Goal: Task Accomplishment & Management: Manage account settings

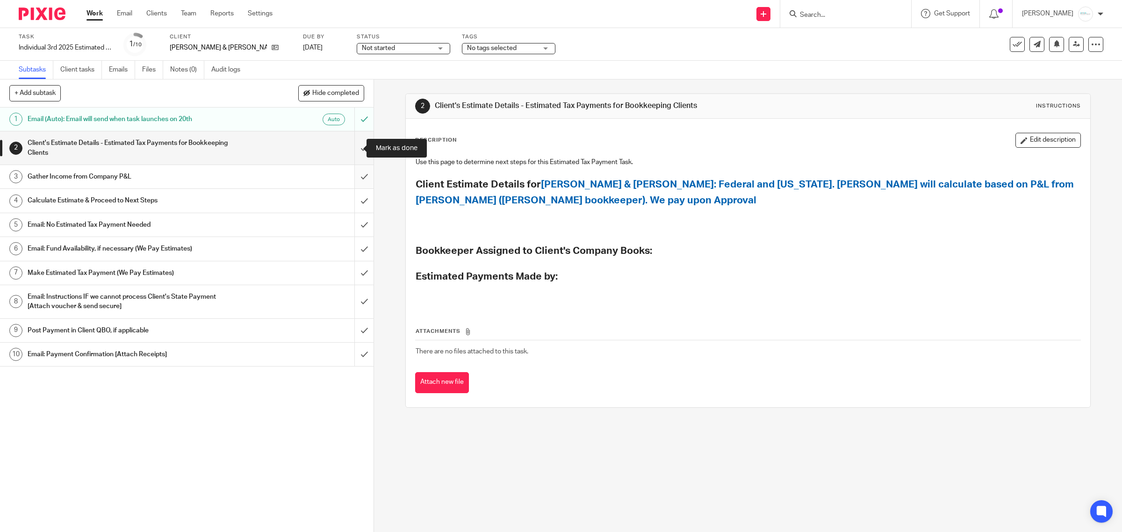
drag, startPoint x: 349, startPoint y: 147, endPoint x: 349, endPoint y: 169, distance: 21.5
click at [349, 147] on input "submit" at bounding box center [187, 147] width 374 height 33
click at [349, 169] on input "submit" at bounding box center [187, 176] width 374 height 23
click at [348, 197] on input "submit" at bounding box center [187, 200] width 374 height 23
click at [350, 150] on input "submit" at bounding box center [187, 147] width 374 height 33
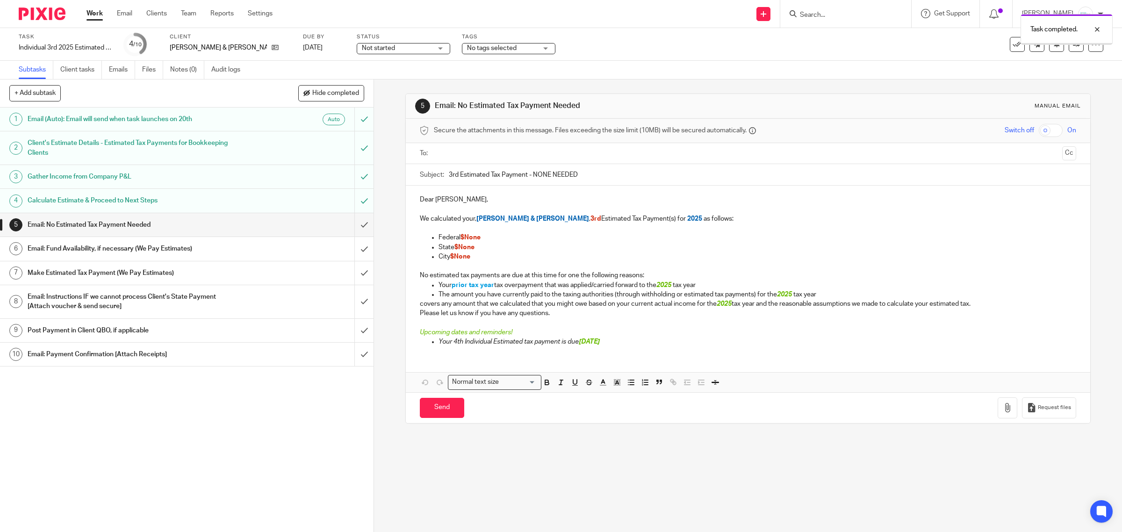
click at [351, 228] on input "submit" at bounding box center [187, 224] width 374 height 23
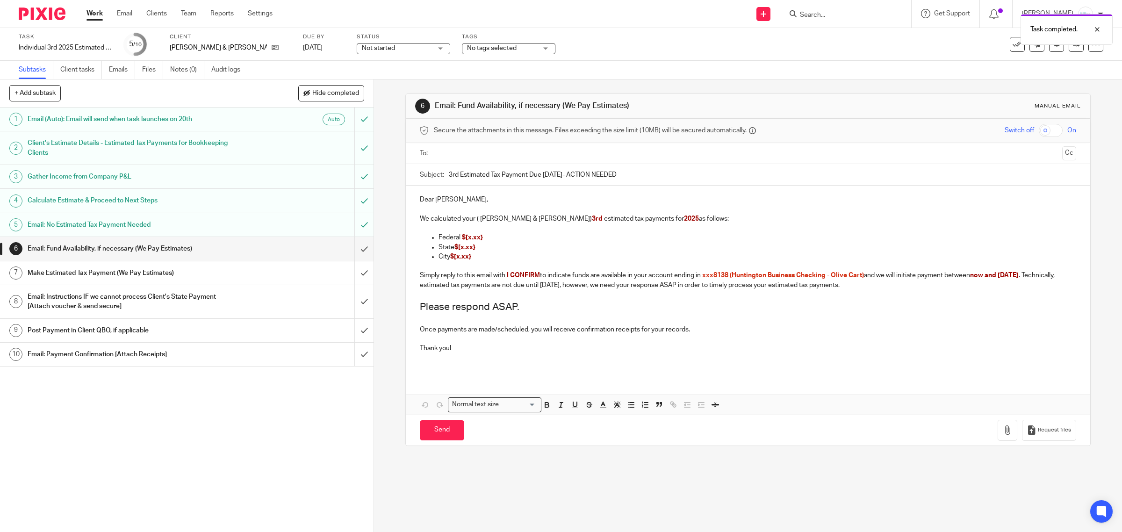
click at [496, 157] on input "text" at bounding box center [747, 153] width 621 height 11
drag, startPoint x: 464, startPoint y: 241, endPoint x: 501, endPoint y: 240, distance: 37.0
click at [501, 240] on p "Federal $[x.xx}" at bounding box center [758, 239] width 638 height 9
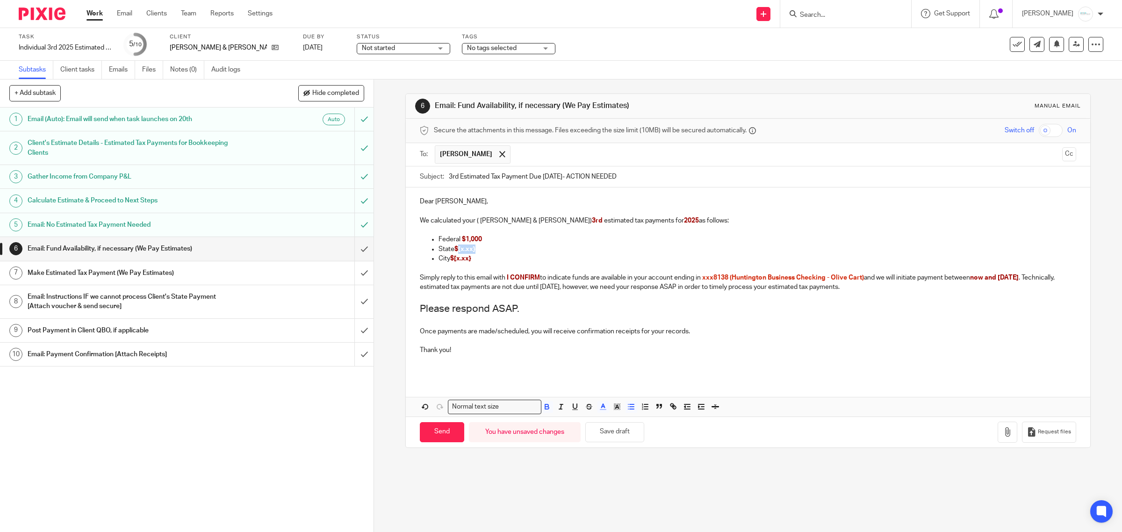
drag, startPoint x: 456, startPoint y: 250, endPoint x: 480, endPoint y: 252, distance: 23.9
click at [480, 252] on p "State $[x.xx}" at bounding box center [758, 249] width 638 height 9
drag, startPoint x: 480, startPoint y: 260, endPoint x: 403, endPoint y: 260, distance: 76.7
click at [406, 260] on div "Dear Ellie, We calculated your ( Ellie & Sasa Nikolic's) 3rd estimated tax paym…" at bounding box center [748, 283] width 685 height 190
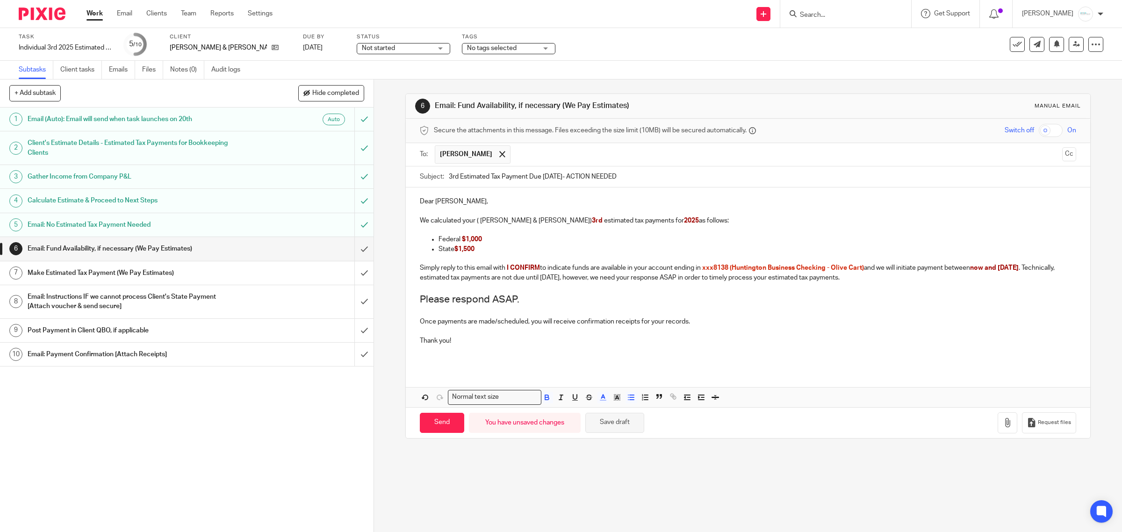
click at [623, 425] on button "Save draft" at bounding box center [614, 423] width 59 height 20
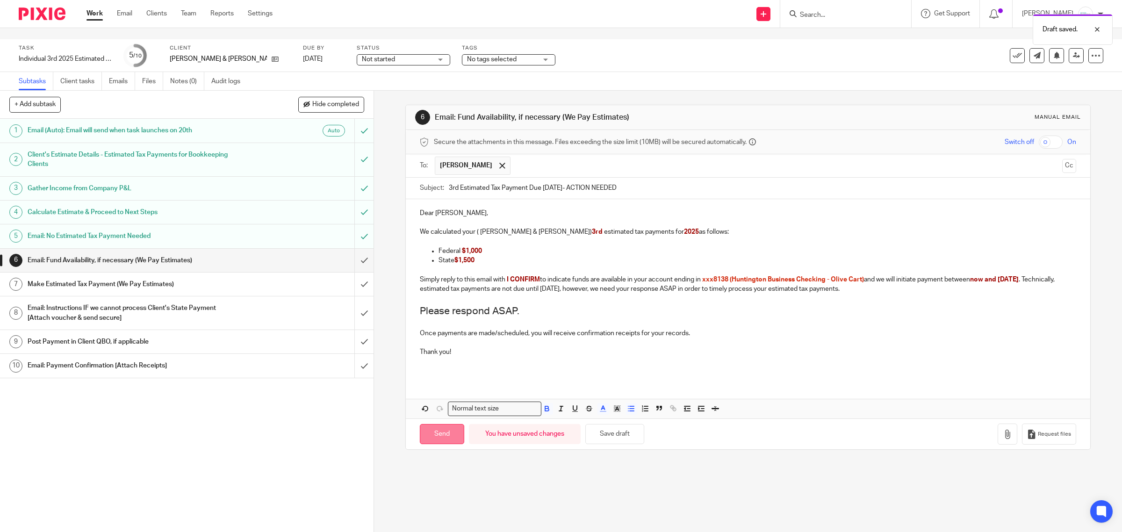
click at [438, 430] on input "Send" at bounding box center [442, 434] width 44 height 20
click at [501, 55] on span "No tags selected" at bounding box center [502, 60] width 70 height 10
type input "Sent"
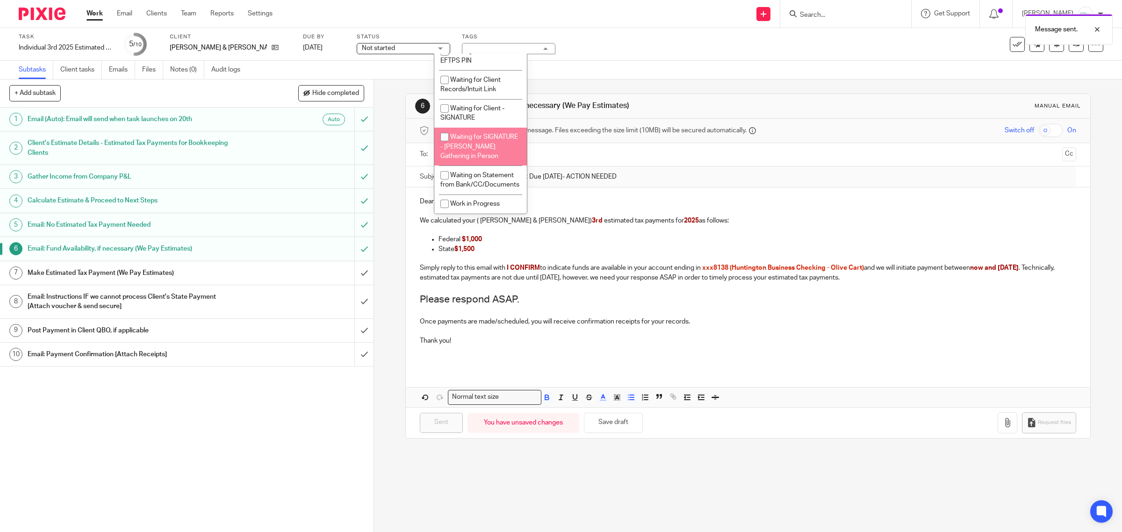
scroll to position [648, 0]
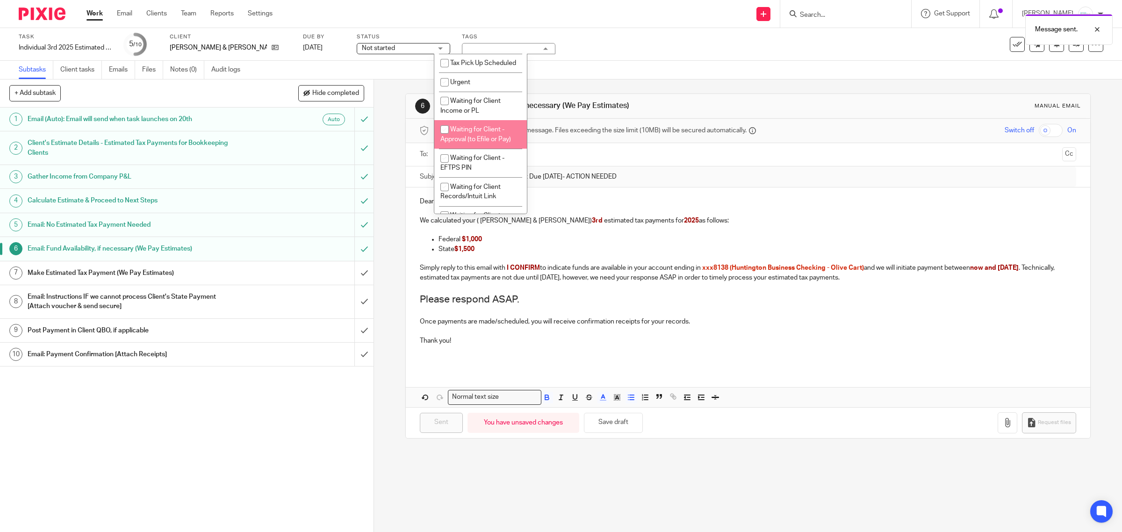
click at [487, 149] on li "Waiting for Client - Approval (to Efile or Pay)" at bounding box center [480, 134] width 93 height 29
checkbox input "true"
click at [807, 71] on div "Subtasks Client tasks Emails Files Notes (0) Audit logs" at bounding box center [561, 70] width 1122 height 19
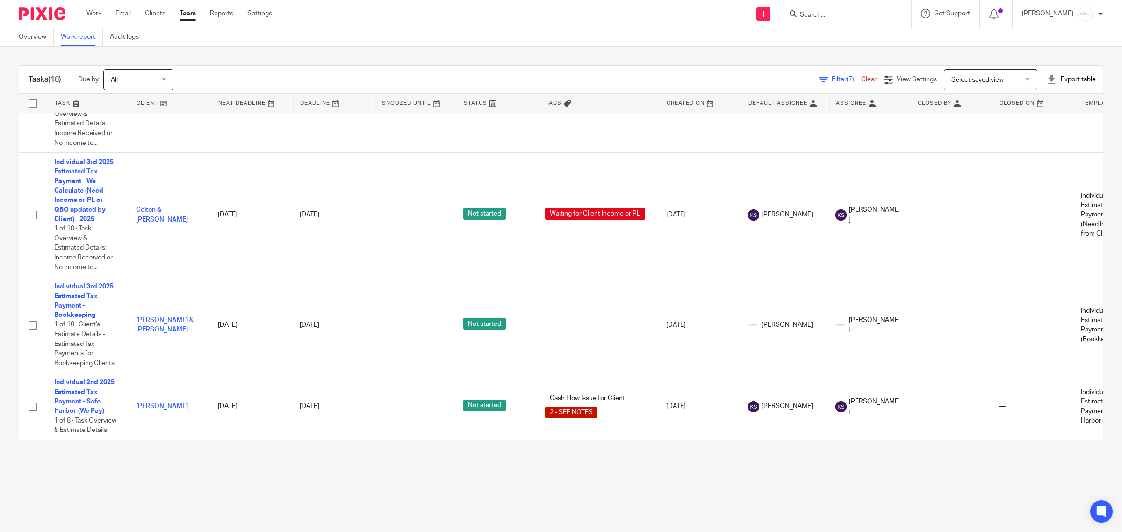
scroll to position [1619, 0]
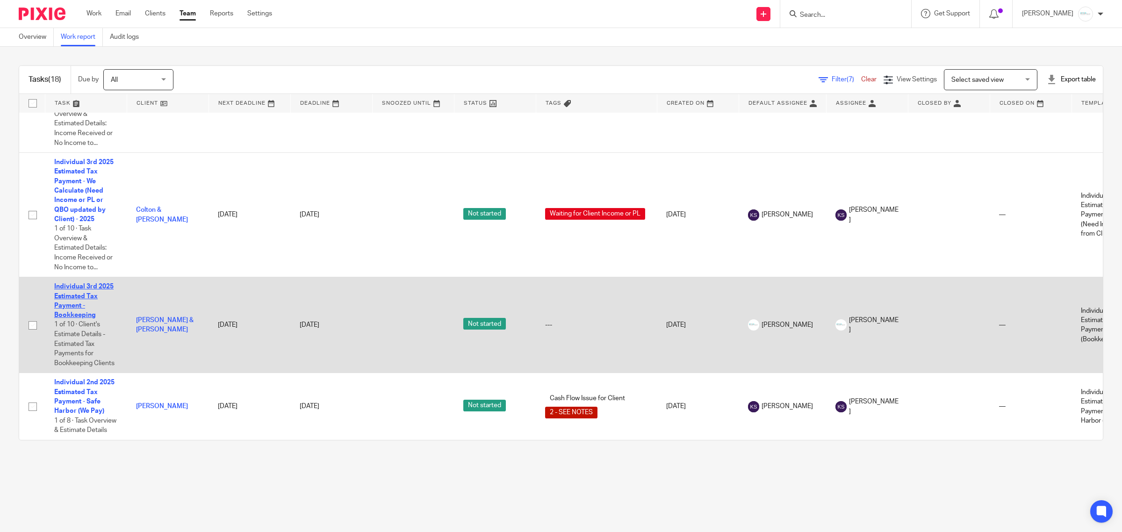
click at [71, 283] on link "Individual 3rd 2025 Estimated Tax Payment - Bookkeeping" at bounding box center [83, 300] width 59 height 35
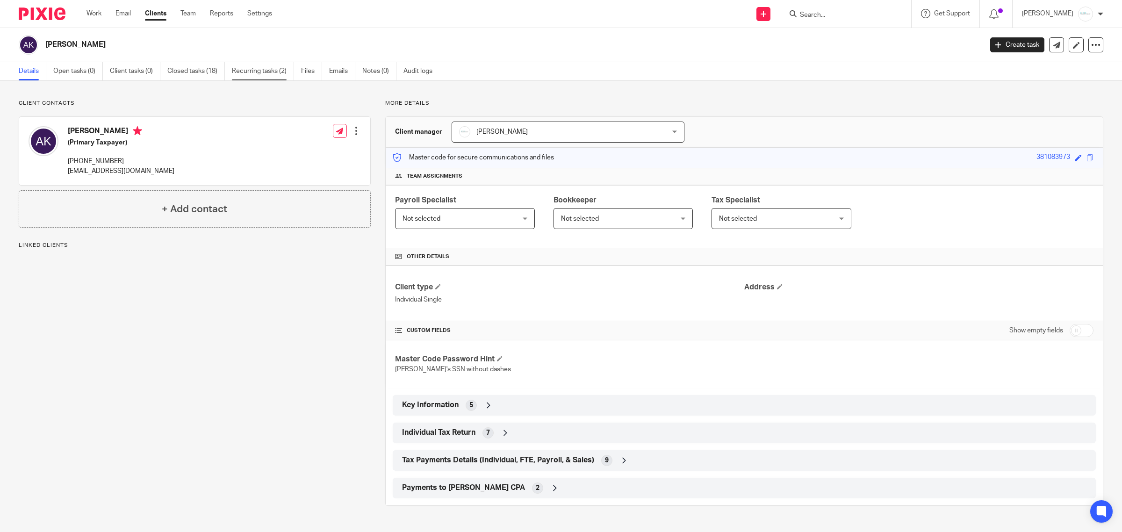
click at [260, 68] on link "Recurring tasks (2)" at bounding box center [263, 71] width 62 height 18
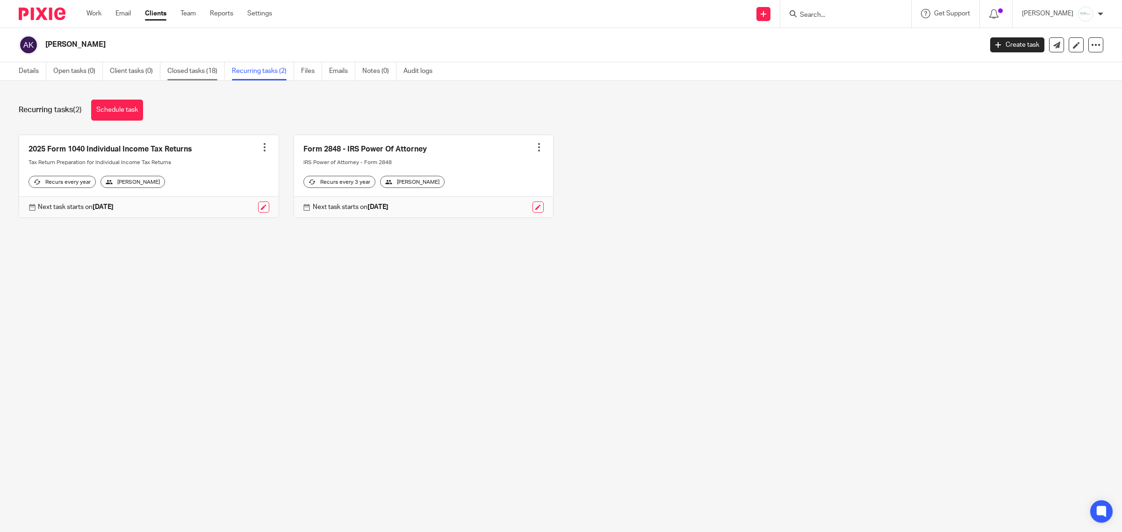
click at [193, 70] on link "Closed tasks (18)" at bounding box center [196, 71] width 58 height 18
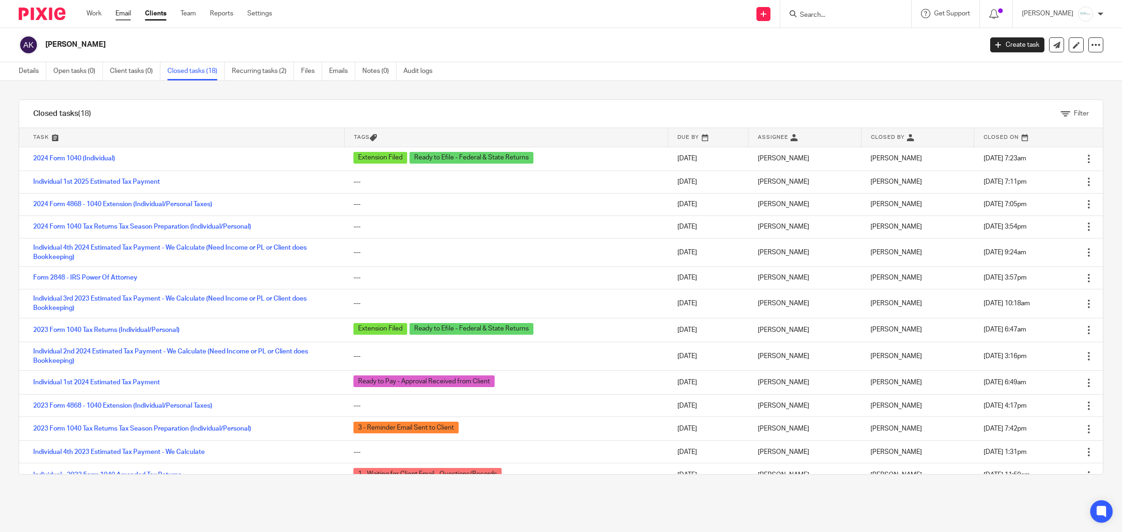
click at [131, 14] on link "Email" at bounding box center [123, 13] width 15 height 9
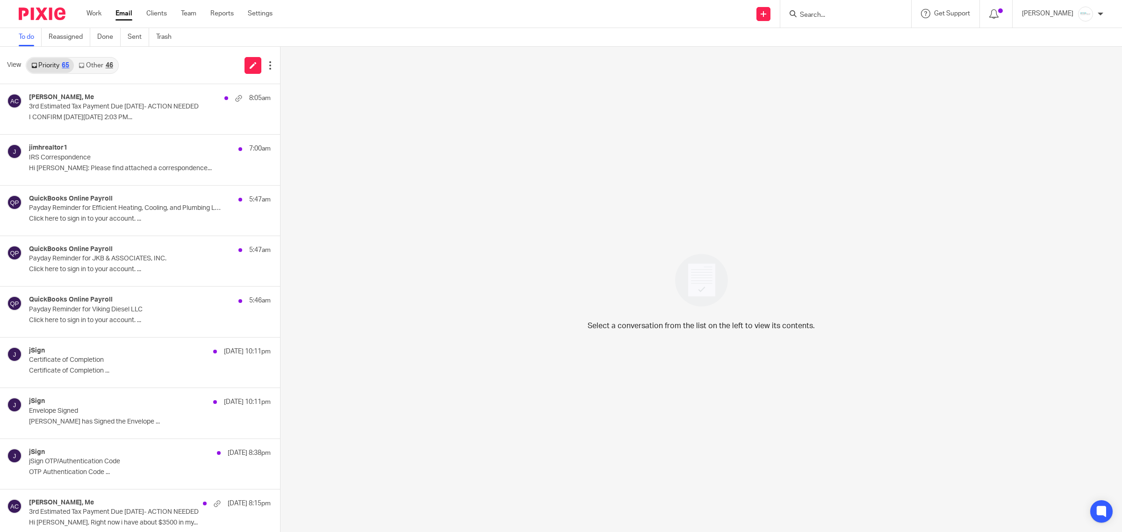
click at [90, 115] on p "I CONFIRM [DATE][DATE] 2:03 PM..." at bounding box center [150, 118] width 242 height 8
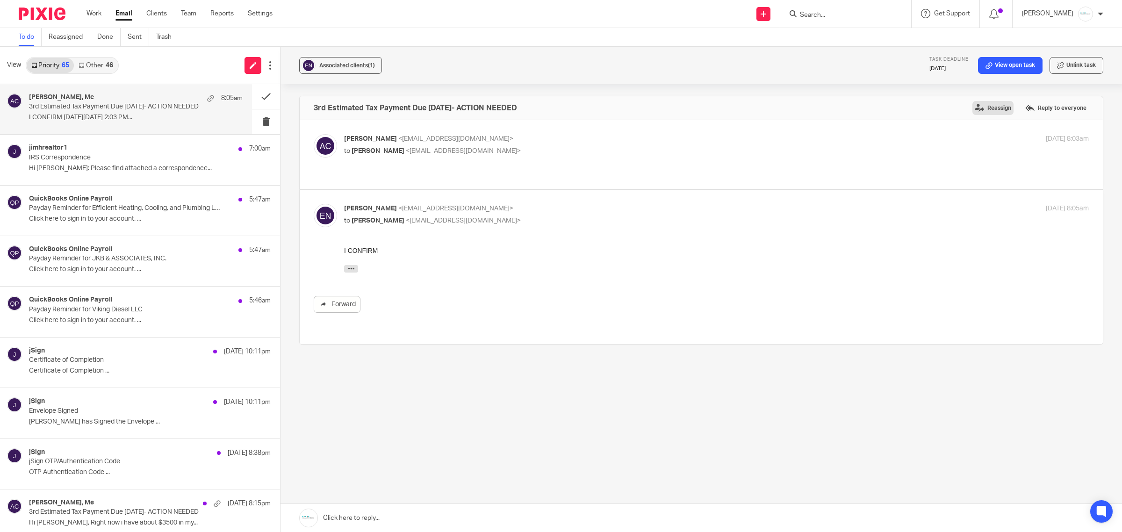
click at [973, 111] on label "Reassign" at bounding box center [993, 108] width 41 height 14
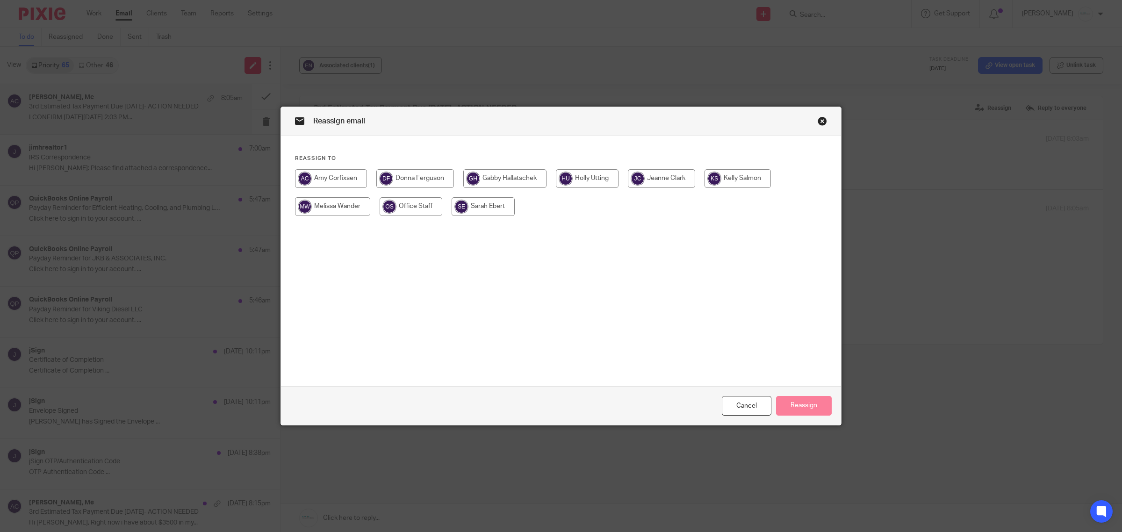
click at [488, 168] on div "Reassign to" at bounding box center [561, 190] width 560 height 71
click at [497, 178] on input "radio" at bounding box center [504, 178] width 83 height 19
click at [798, 406] on button "Reassign" at bounding box center [804, 406] width 56 height 20
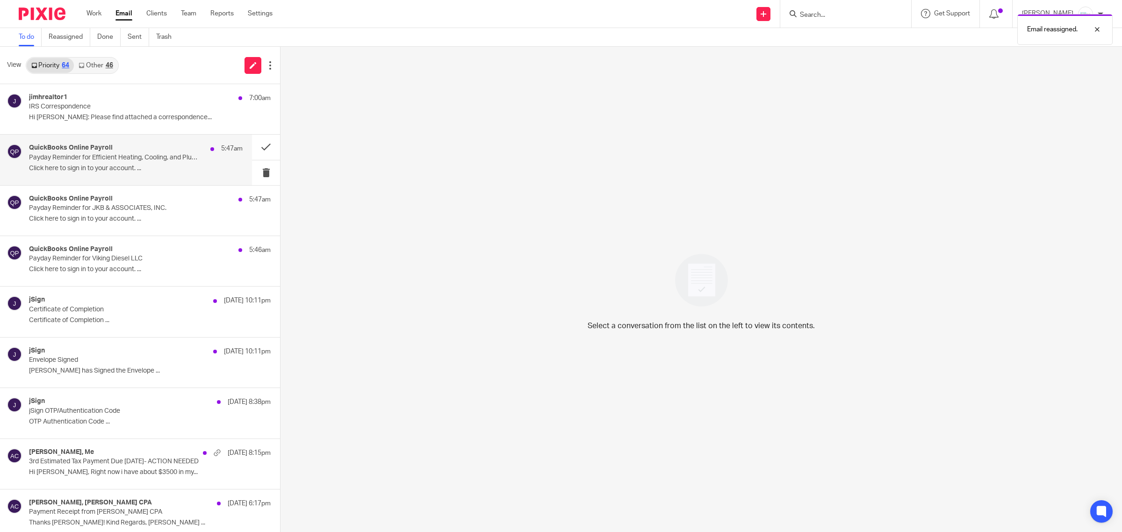
click at [122, 161] on p "Payday Reminder for Efficient Heating, Cooling, and Plumbing LLC" at bounding box center [114, 158] width 171 height 8
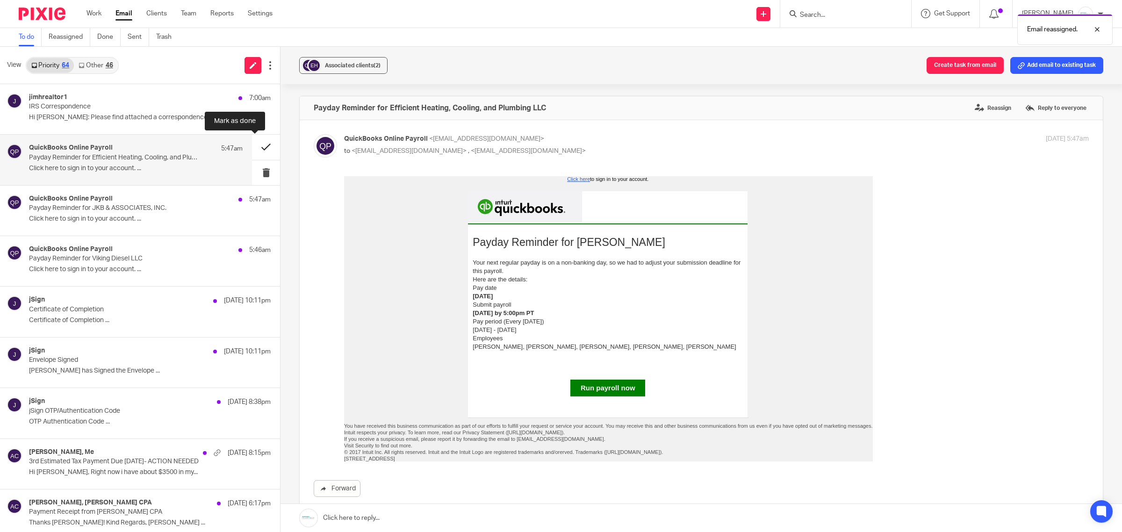
click at [252, 153] on button at bounding box center [266, 147] width 28 height 25
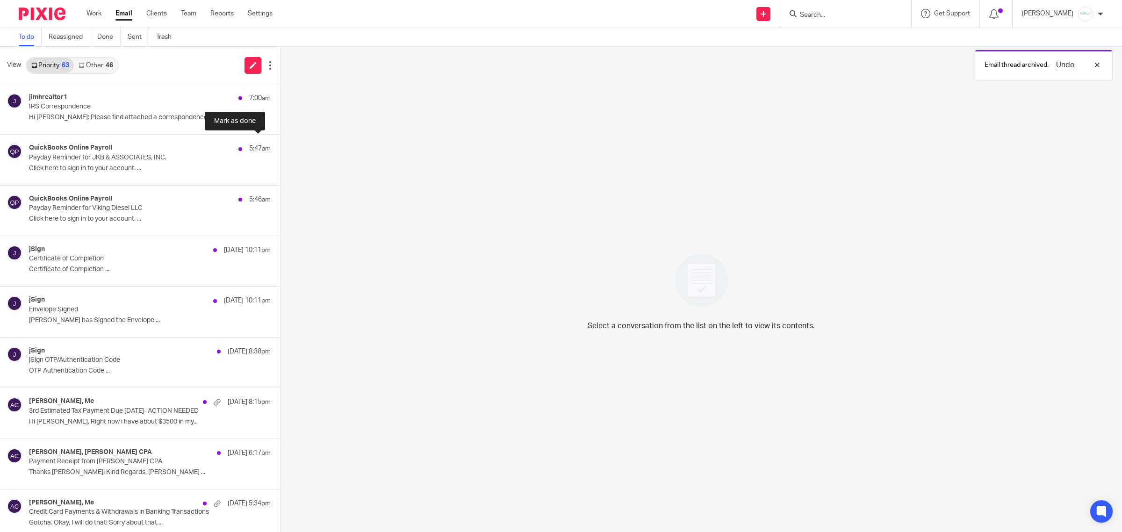
click at [280, 153] on button at bounding box center [283, 147] width 7 height 25
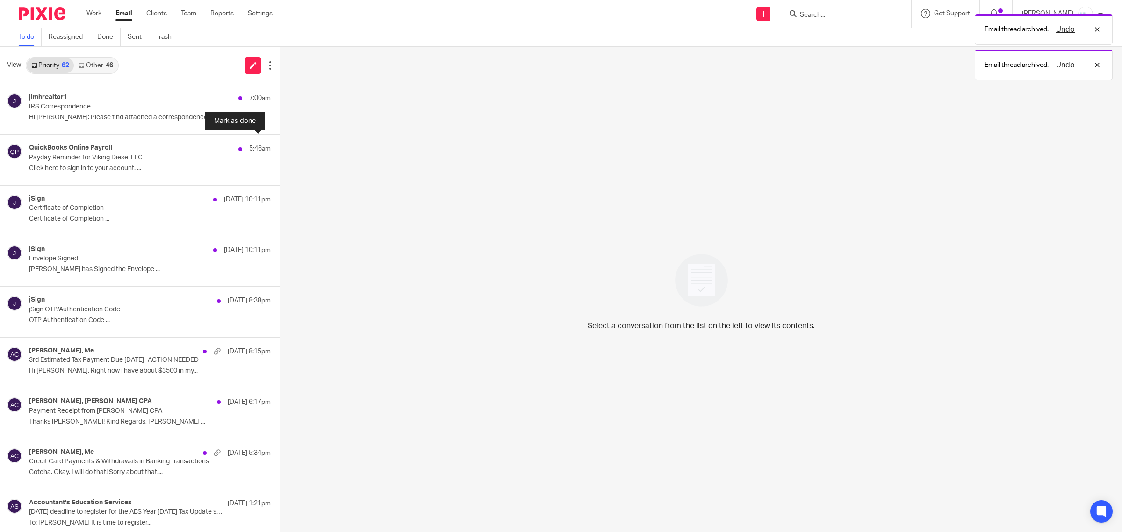
click at [280, 153] on button at bounding box center [283, 147] width 7 height 25
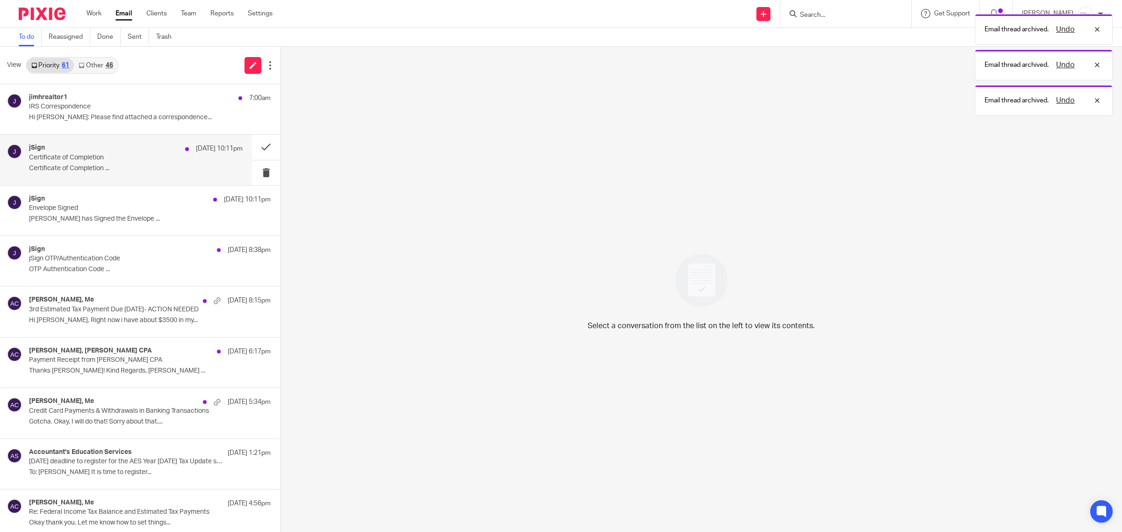
click at [66, 165] on p "Certificate of Completion ..." at bounding box center [136, 169] width 214 height 8
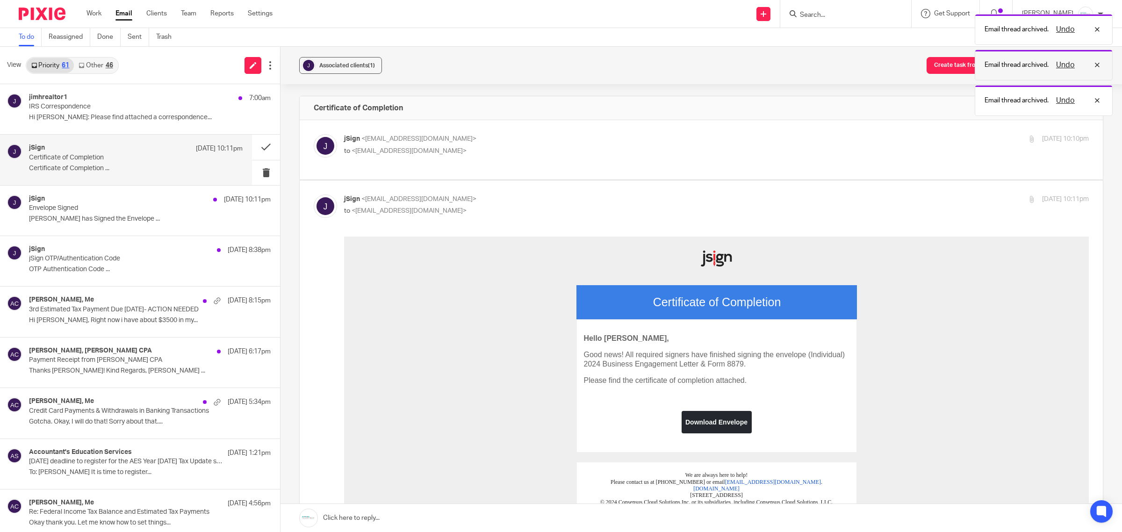
drag, startPoint x: 1095, startPoint y: 99, endPoint x: 1093, endPoint y: 77, distance: 21.6
click at [1095, 98] on div "Undo" at bounding box center [1076, 100] width 54 height 11
click at [1093, 68] on div "Undo" at bounding box center [1076, 64] width 54 height 11
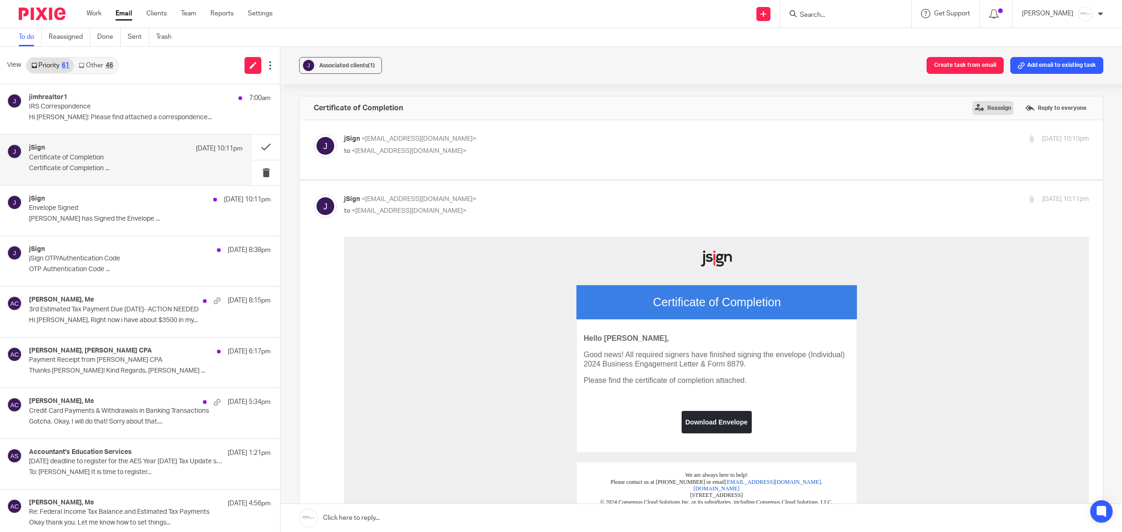
click at [984, 106] on label "Reassign" at bounding box center [993, 108] width 41 height 14
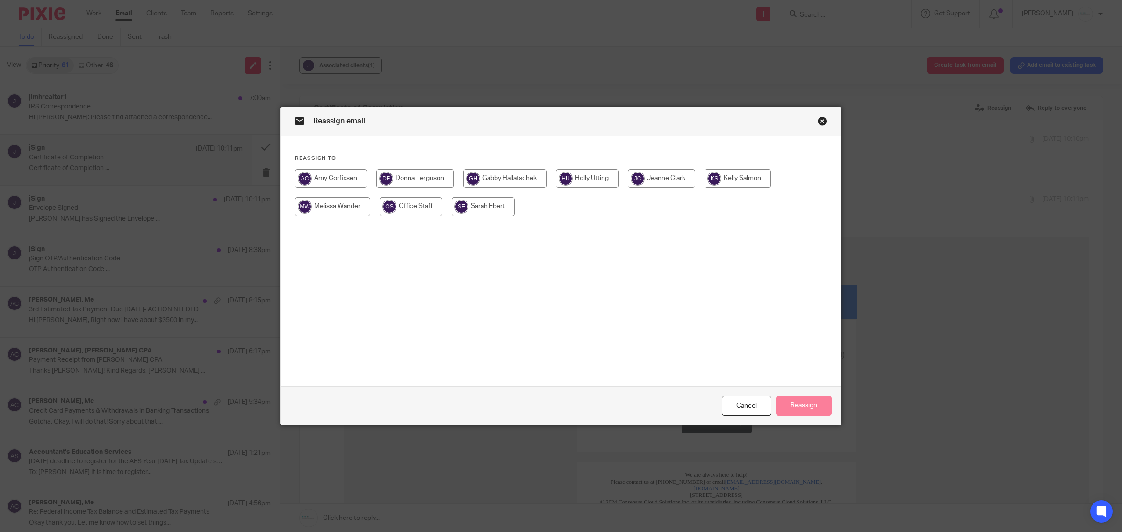
click at [486, 172] on input "radio" at bounding box center [504, 178] width 83 height 19
click at [797, 401] on button "Reassign" at bounding box center [804, 406] width 56 height 20
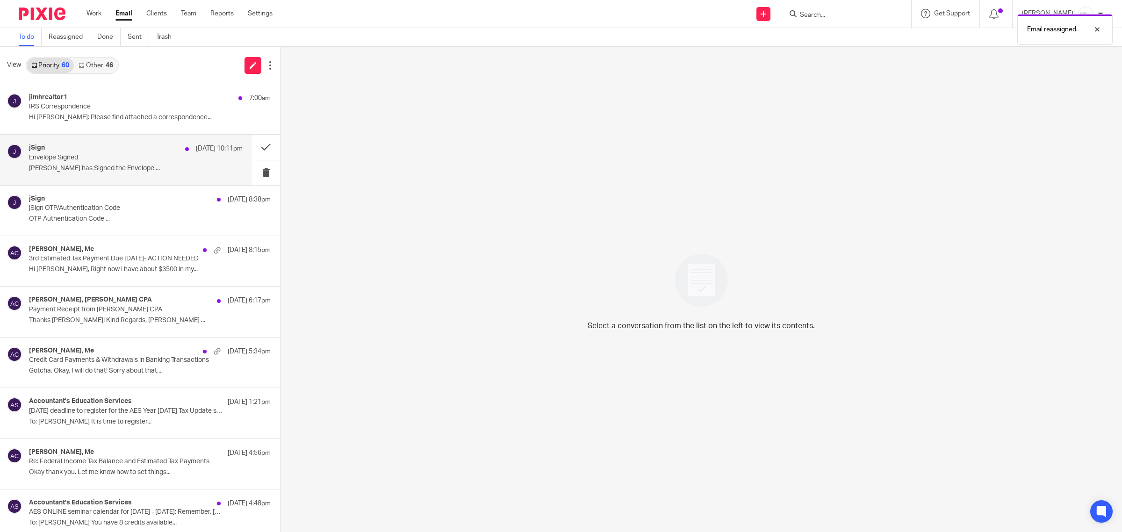
click at [112, 170] on p "[PERSON_NAME] has Signed the Envelope ..." at bounding box center [136, 169] width 214 height 8
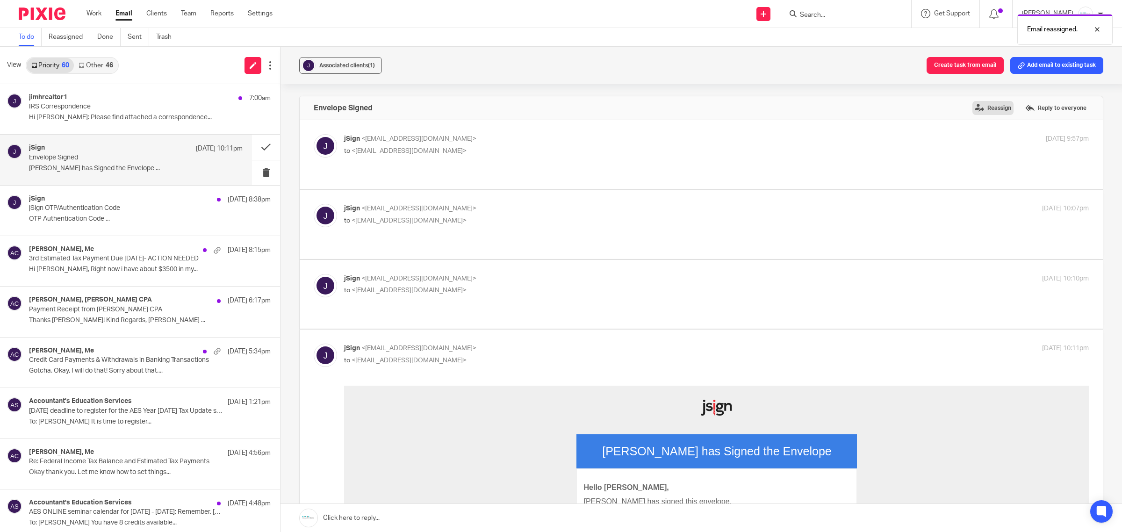
click at [974, 110] on label "Reassign" at bounding box center [993, 108] width 41 height 14
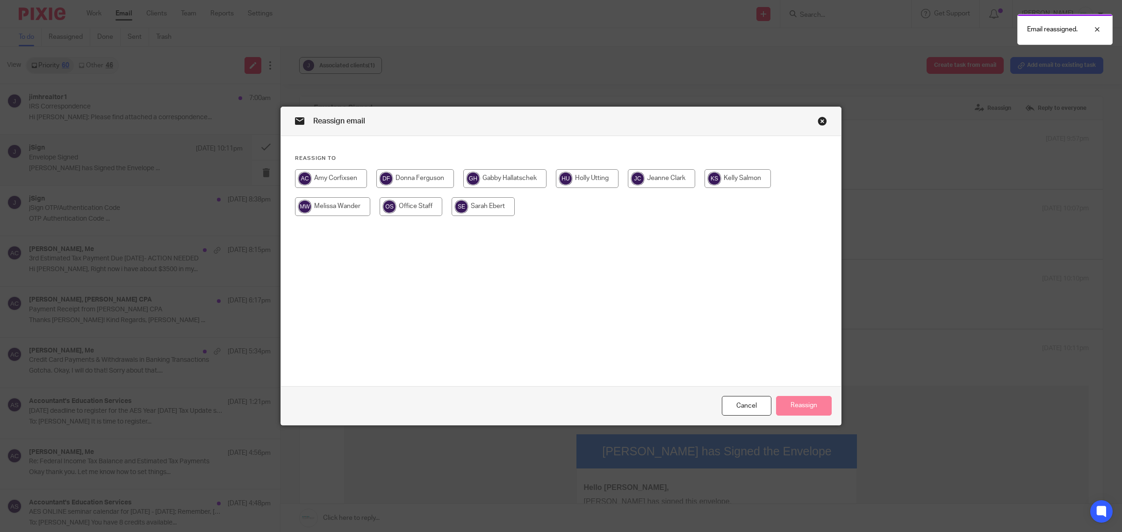
click at [518, 178] on input "radio" at bounding box center [504, 178] width 83 height 19
radio input "true"
click at [795, 403] on button "Reassign" at bounding box center [804, 406] width 56 height 20
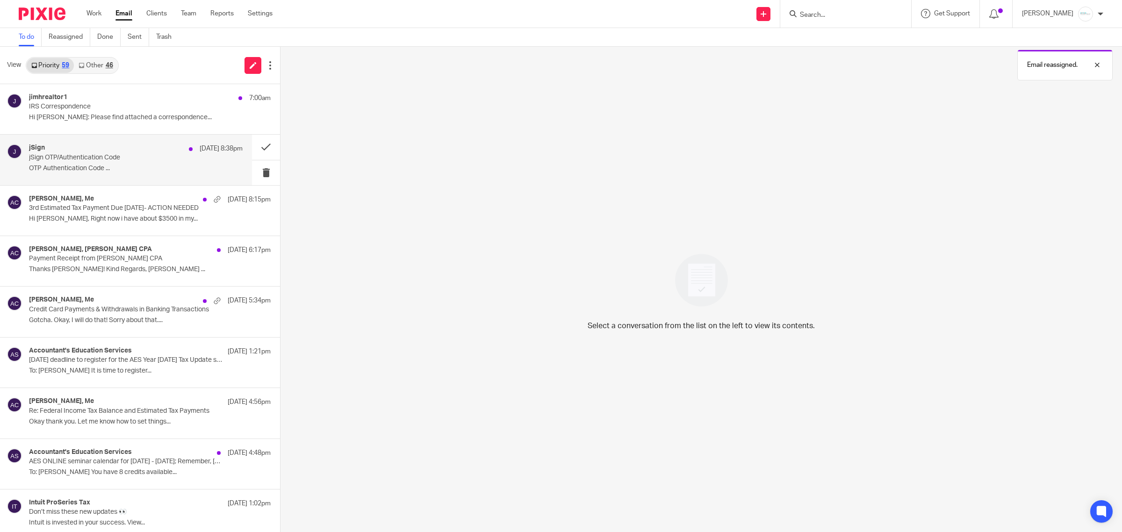
click at [61, 167] on p "OTP Authentication Code ..." at bounding box center [136, 169] width 214 height 8
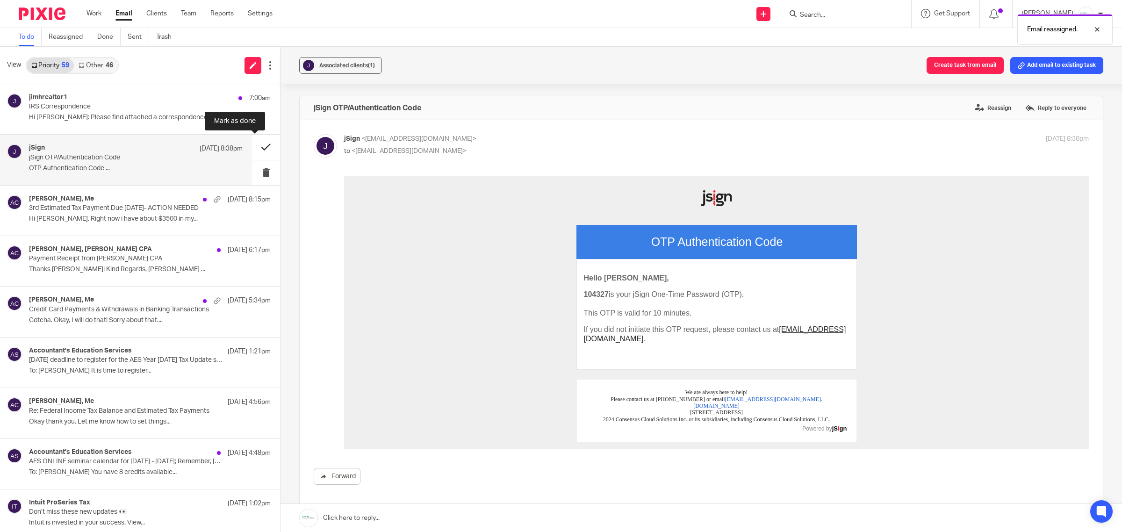
click at [255, 145] on button at bounding box center [266, 147] width 28 height 25
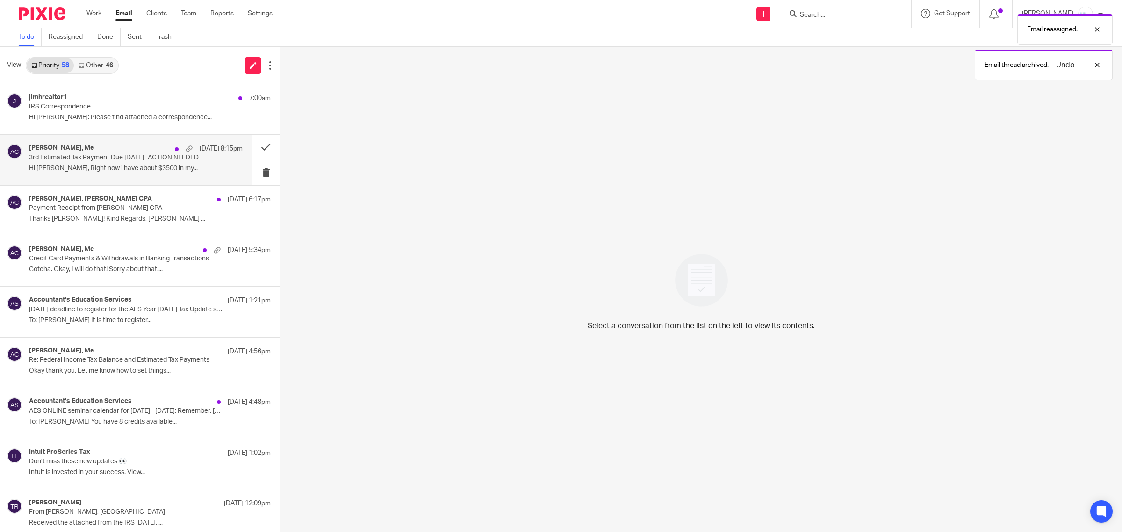
click at [62, 155] on p "3rd Estimated Tax Payment Due [DATE]- ACTION NEEDED" at bounding box center [114, 158] width 171 height 8
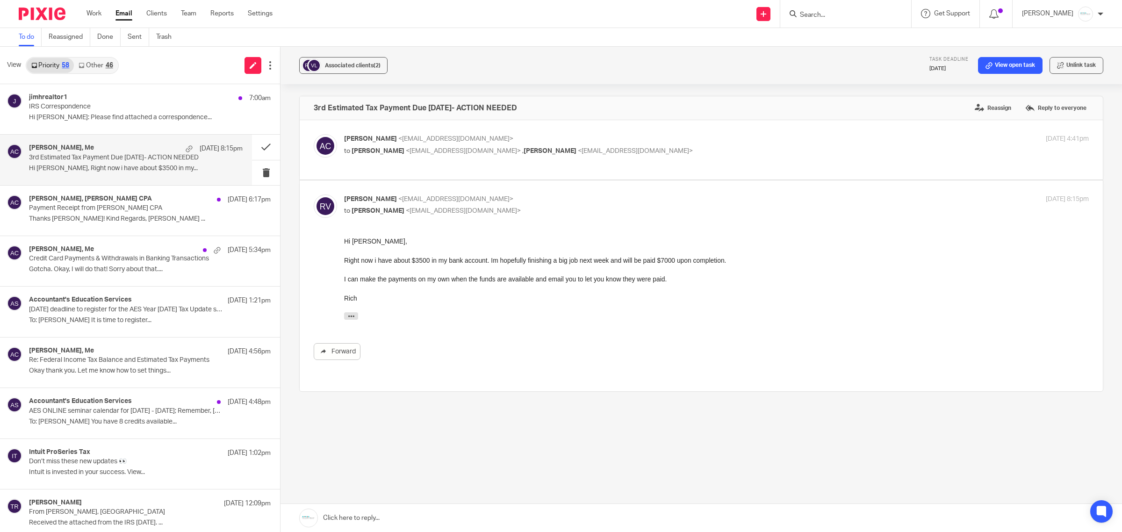
click at [524, 149] on span "[PERSON_NAME]" at bounding box center [550, 151] width 53 height 7
checkbox input "true"
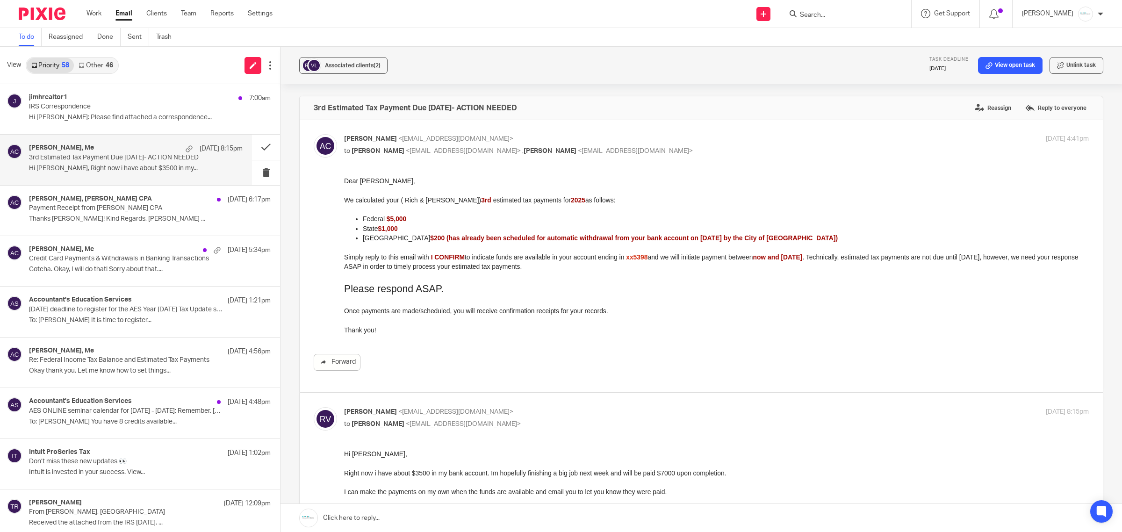
scroll to position [58, 0]
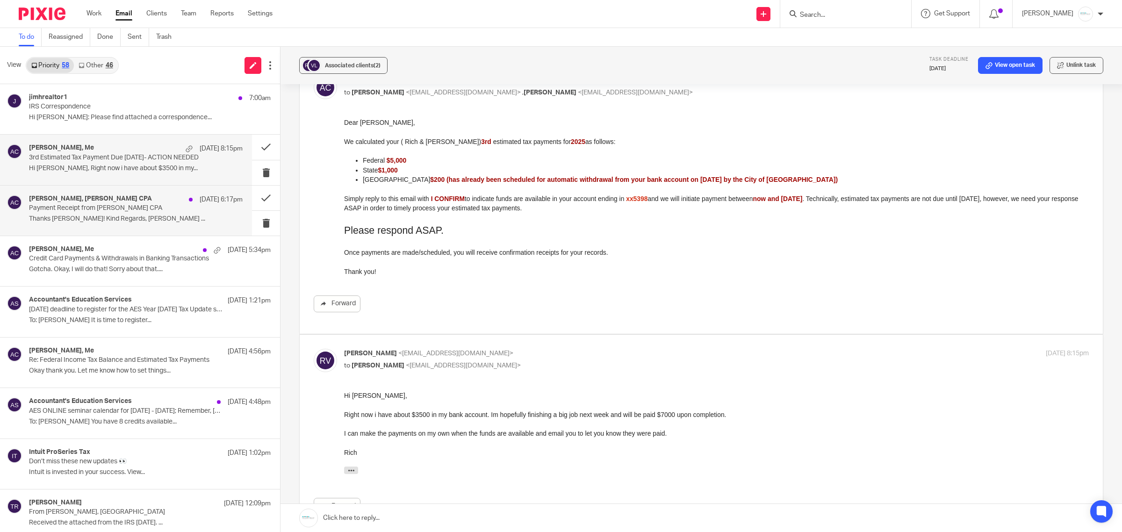
click at [97, 211] on p "Payment Receipt from [PERSON_NAME] CPA" at bounding box center [114, 208] width 171 height 8
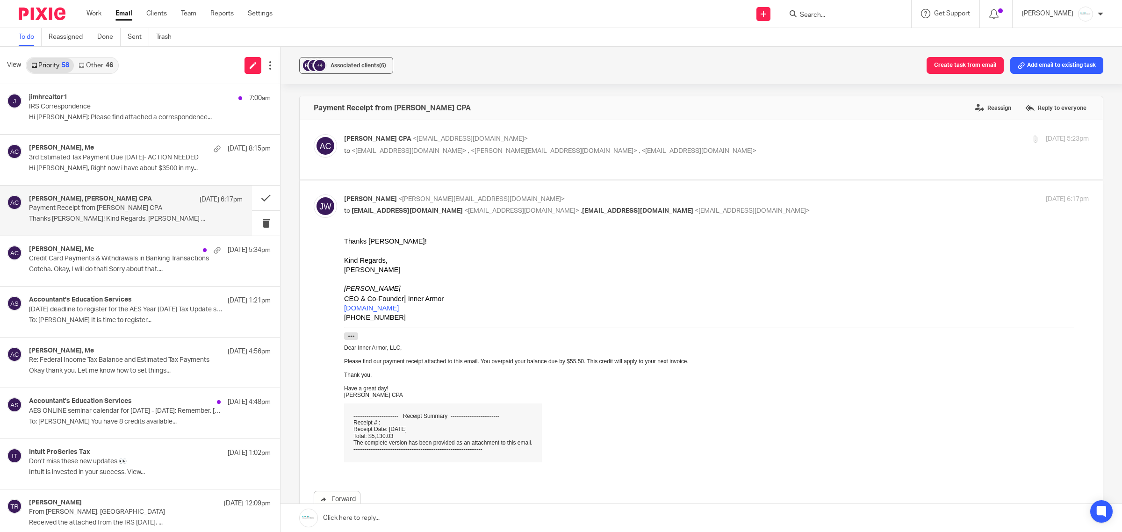
scroll to position [0, 0]
click at [524, 155] on p "to <[EMAIL_ADDRESS][DOMAIN_NAME]> , <[PERSON_NAME][EMAIL_ADDRESS][DOMAIN_NAME]>…" at bounding box center [592, 151] width 497 height 10
checkbox input "true"
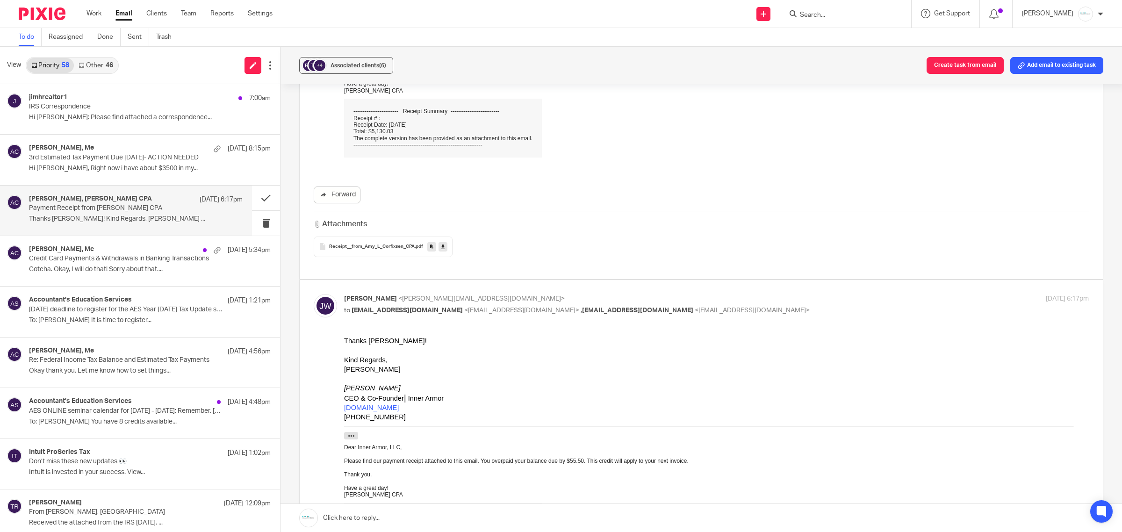
scroll to position [175, 0]
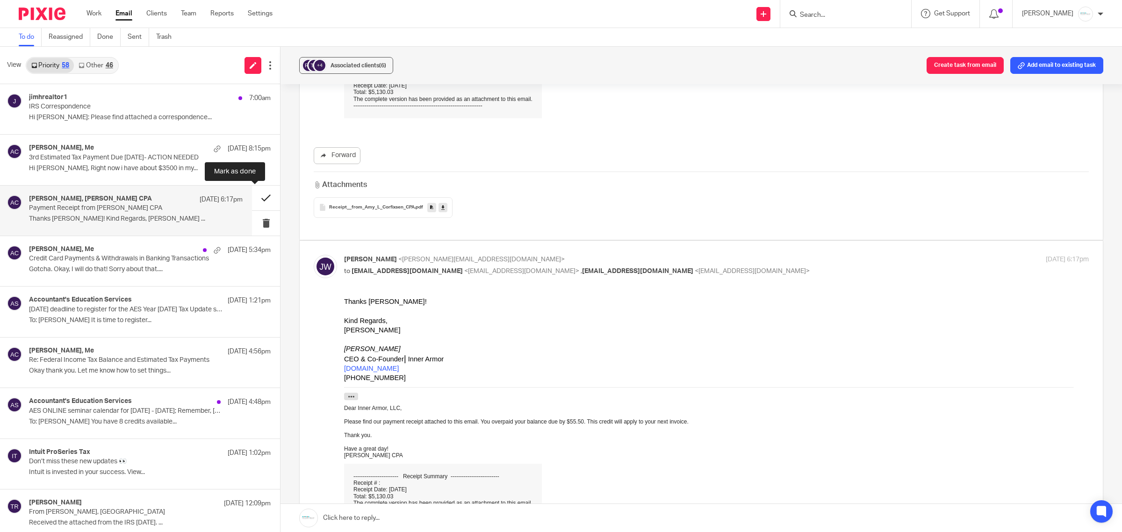
click at [252, 194] on button at bounding box center [266, 198] width 28 height 25
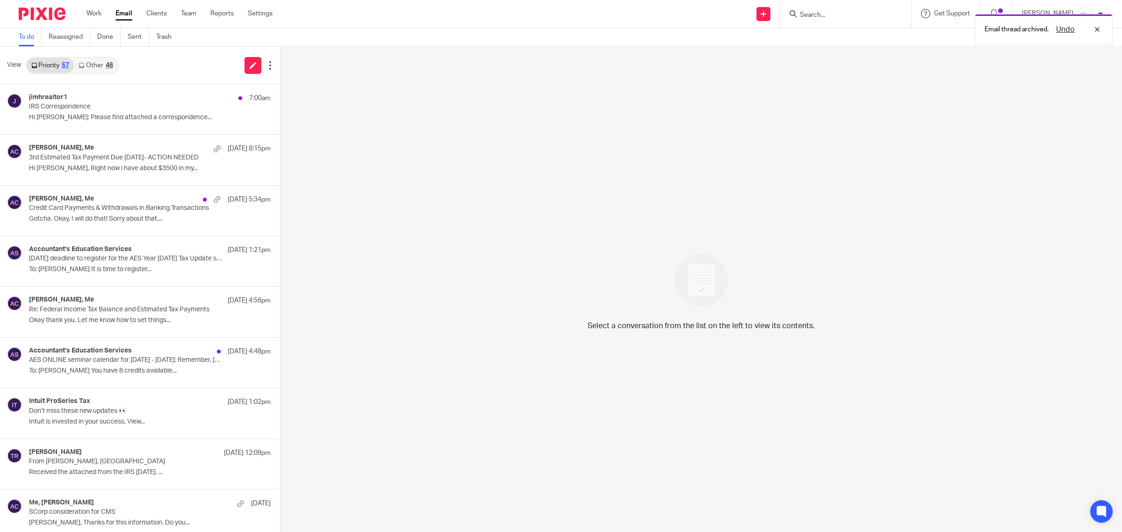
click at [101, 208] on p "Credit Card Payments & Withdrawals in Banking Transactions" at bounding box center [126, 208] width 194 height 8
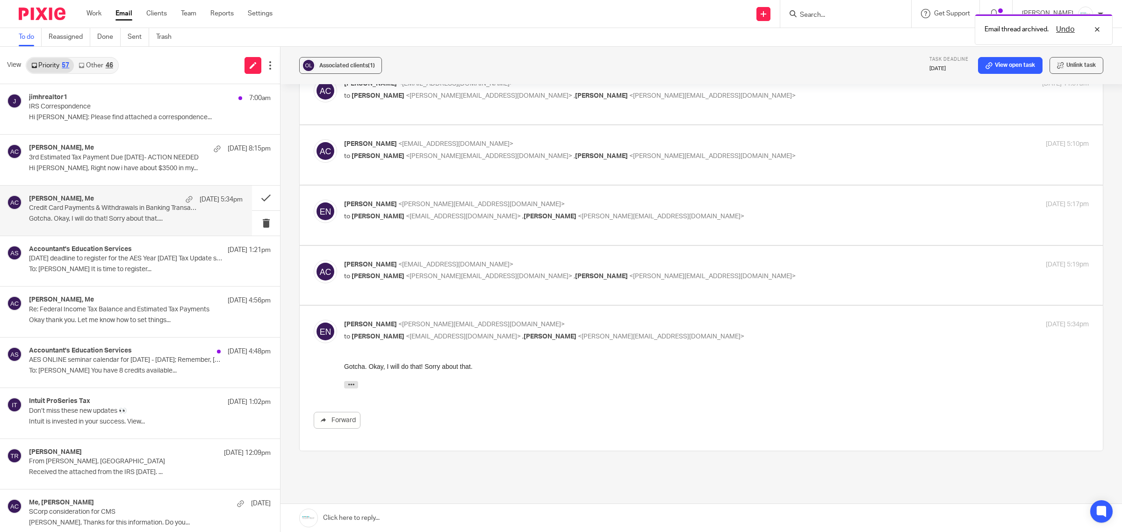
click at [409, 520] on link at bounding box center [702, 518] width 842 height 28
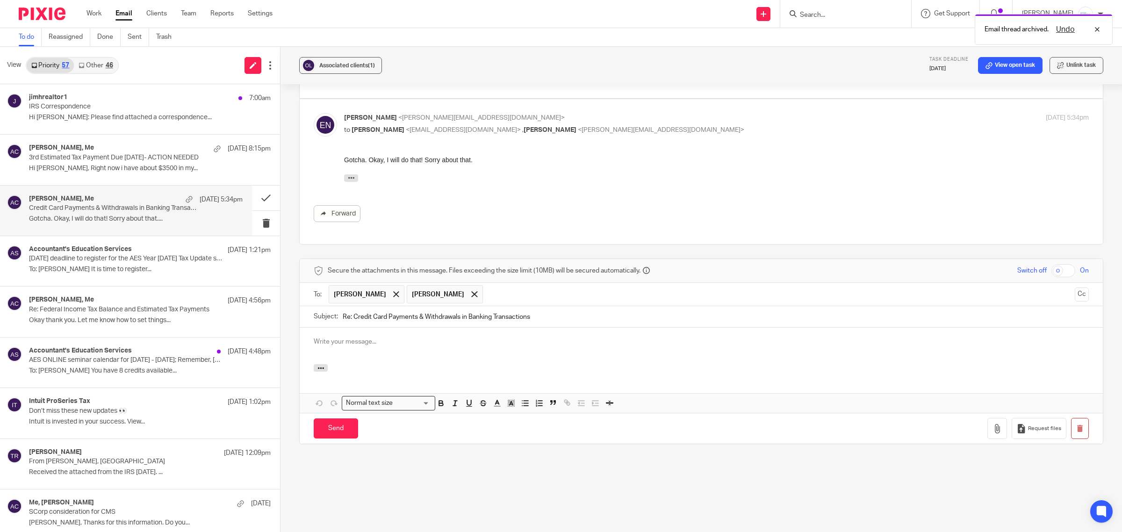
scroll to position [0, 0]
click at [337, 438] on input "Send" at bounding box center [336, 429] width 44 height 20
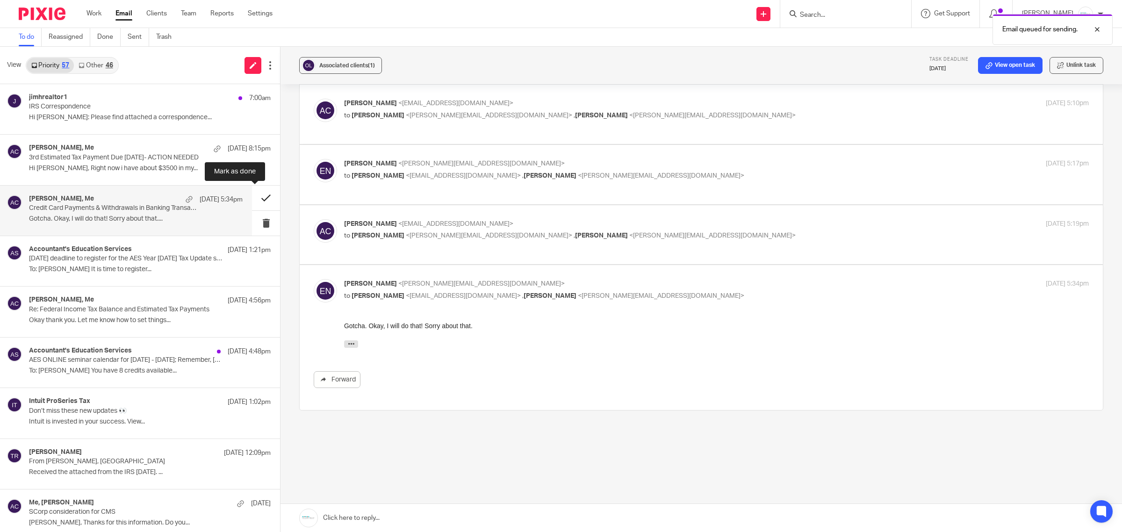
click at [253, 198] on button at bounding box center [266, 198] width 28 height 25
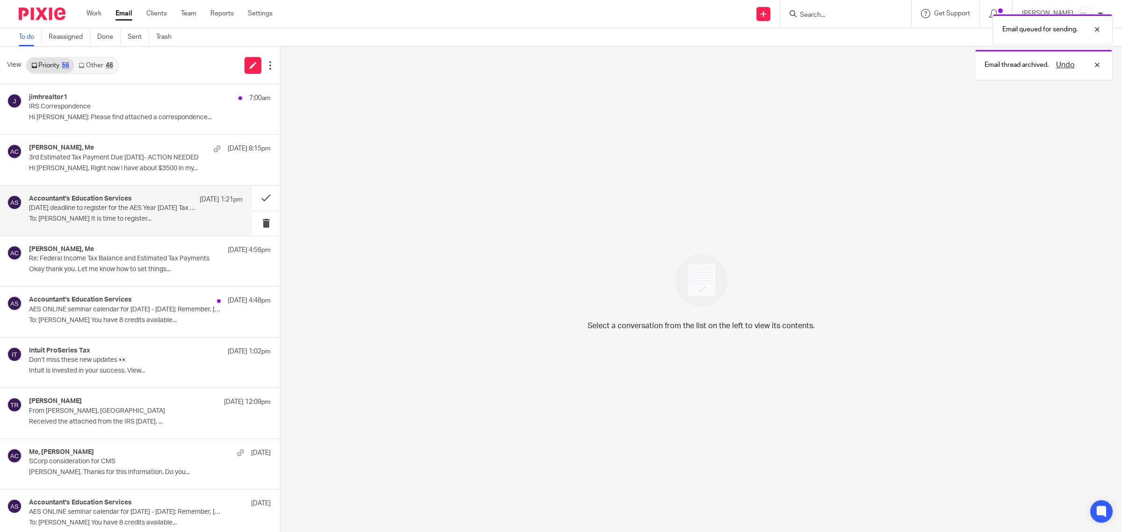
click at [105, 211] on p "[DATE] deadline to register for the AES Year [DATE] Tax Update seminar" at bounding box center [114, 208] width 171 height 8
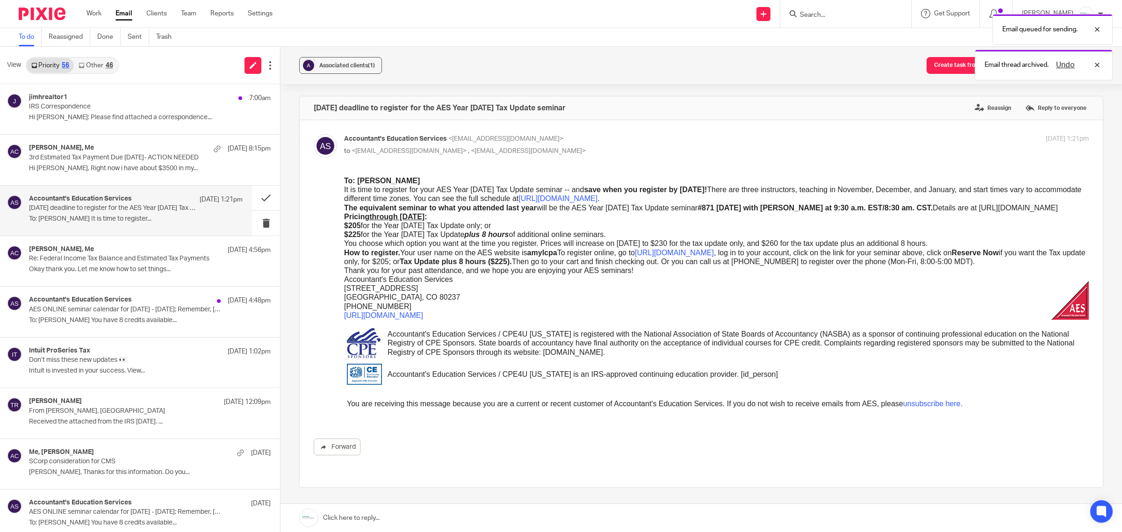
scroll to position [0, 0]
